Goal: Navigation & Orientation: Find specific page/section

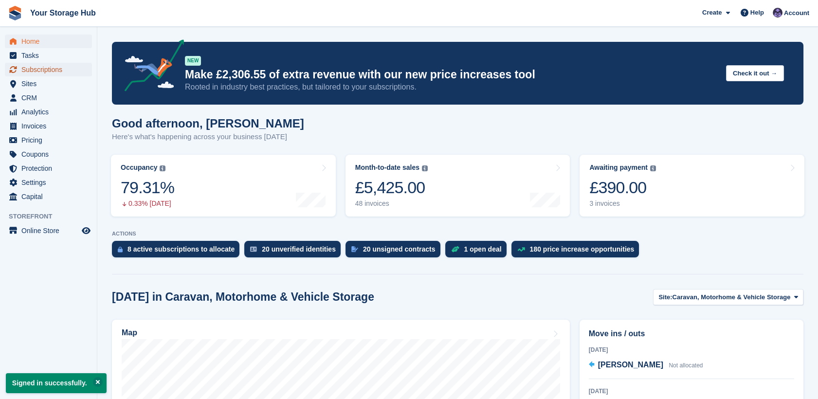
click at [57, 73] on span "Subscriptions" at bounding box center [50, 70] width 58 height 14
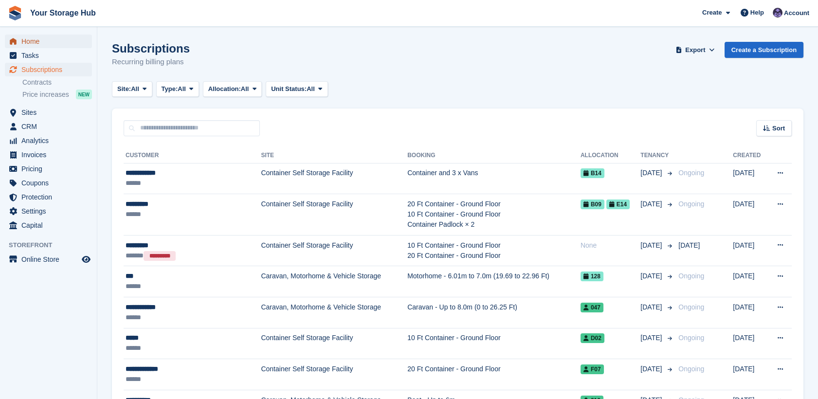
click at [39, 45] on span "Home" at bounding box center [50, 42] width 58 height 14
